Goal: Task Accomplishment & Management: Use online tool/utility

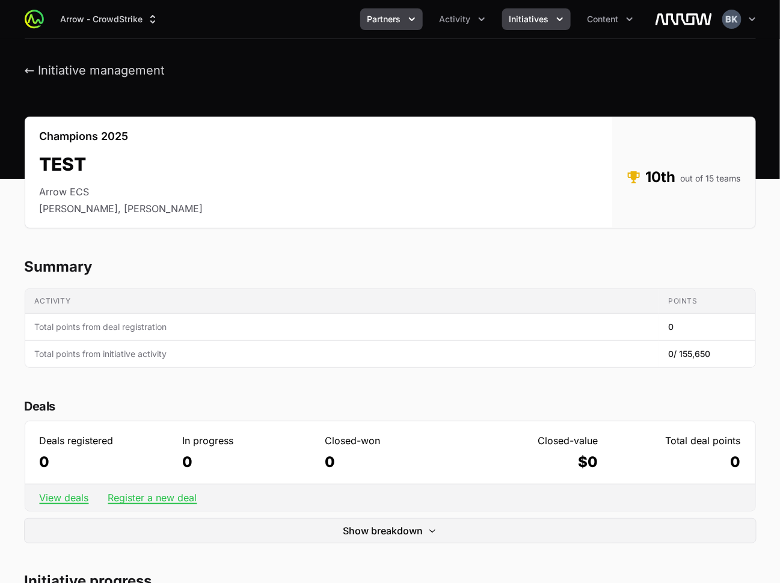
click at [411, 21] on icon "Partners menu" at bounding box center [412, 19] width 12 height 12
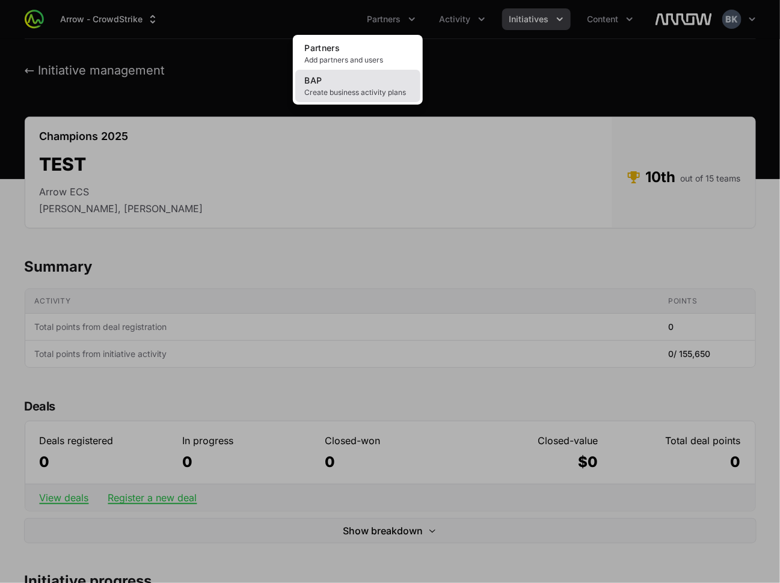
click at [374, 86] on link "BAP Create business activity plans" at bounding box center [357, 86] width 125 height 32
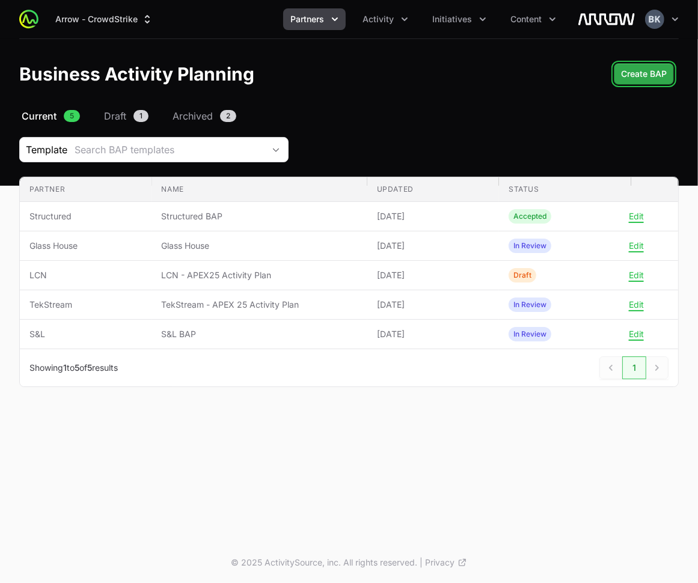
click at [639, 76] on span "Create BAP" at bounding box center [644, 74] width 46 height 14
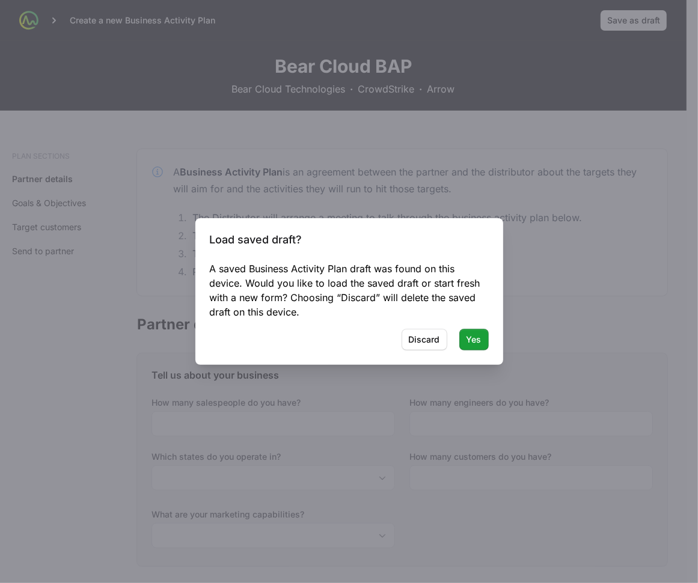
click at [451, 283] on div "A saved Business Activity Plan draft was found on this device. Would you like t…" at bounding box center [349, 291] width 279 height 58
click at [477, 339] on span "Yes" at bounding box center [474, 340] width 15 height 14
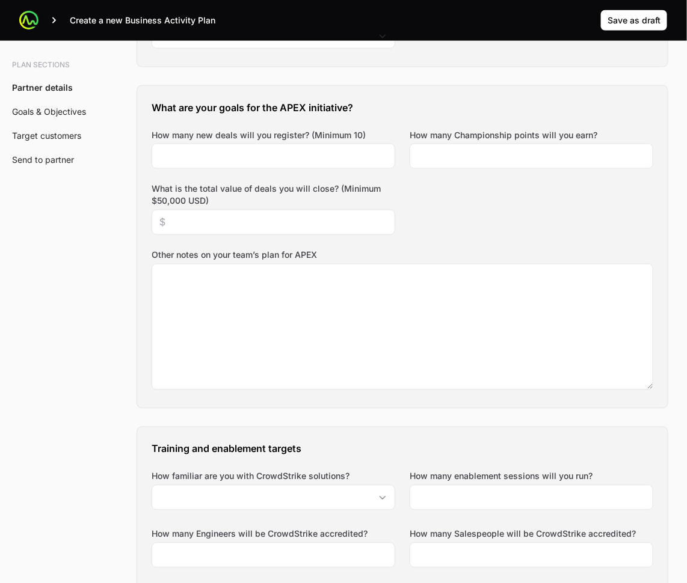
scroll to position [526, 0]
